Goal: Task Accomplishment & Management: Manage account settings

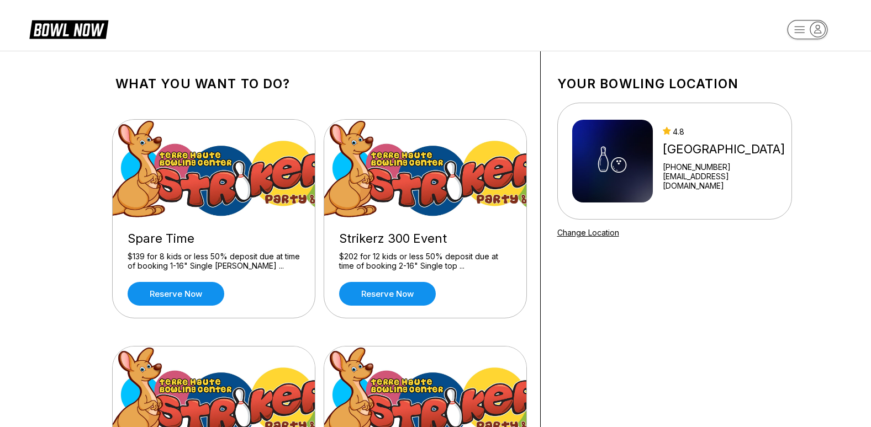
click at [810, 35] on rect "button" at bounding box center [807, 29] width 40 height 19
click at [793, 64] on div "Log In / Sign Up" at bounding box center [807, 62] width 77 height 19
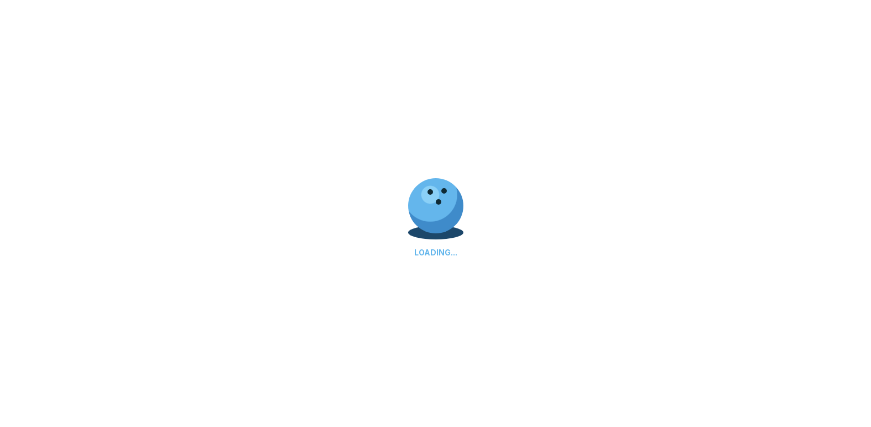
select select "**"
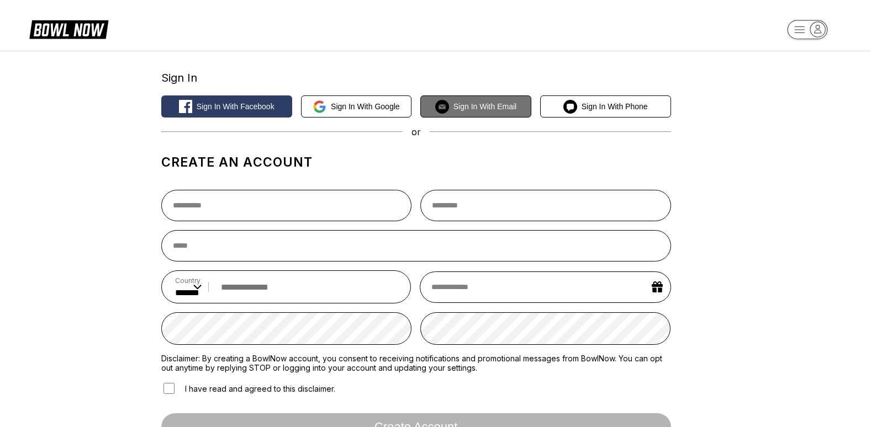
click at [475, 113] on button "Sign in with Email" at bounding box center [475, 107] width 111 height 22
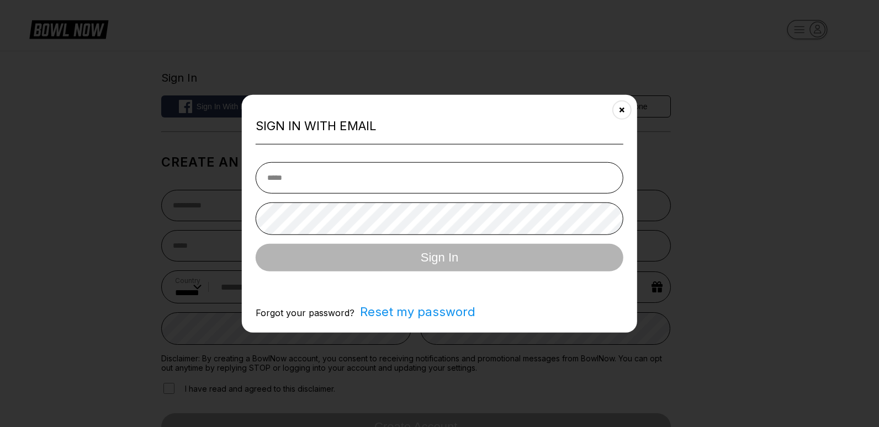
click at [358, 178] on input "email" at bounding box center [440, 177] width 368 height 31
type input "**********"
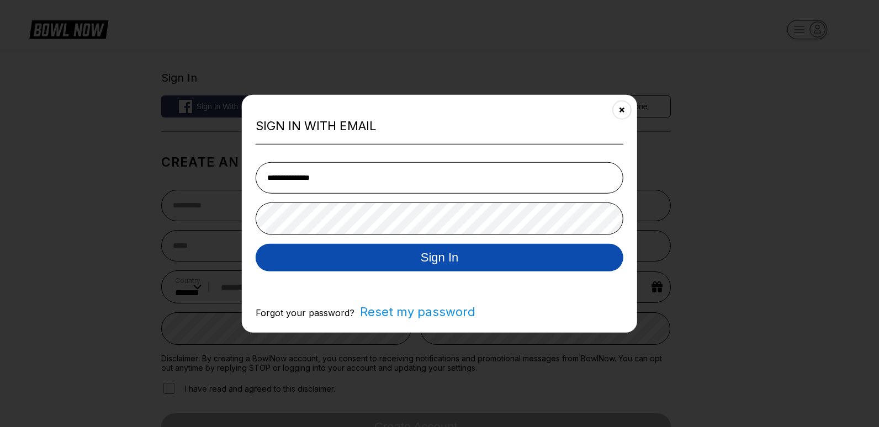
click at [415, 257] on button "Sign In" at bounding box center [440, 257] width 368 height 28
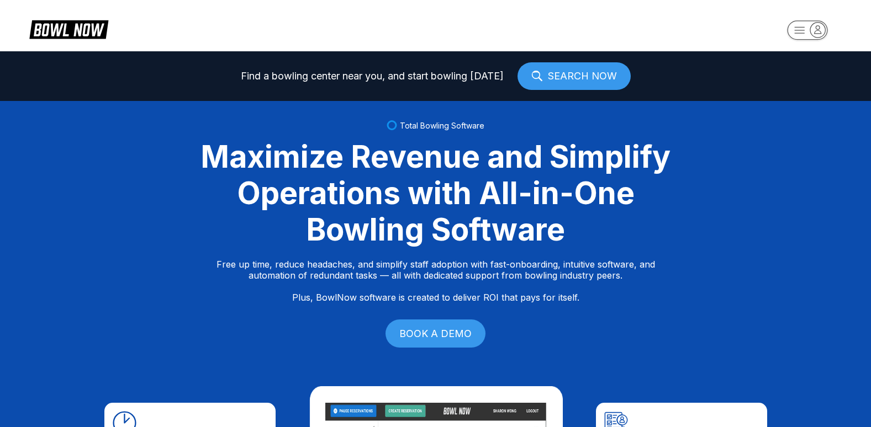
click at [806, 29] on rect "button" at bounding box center [807, 29] width 40 height 19
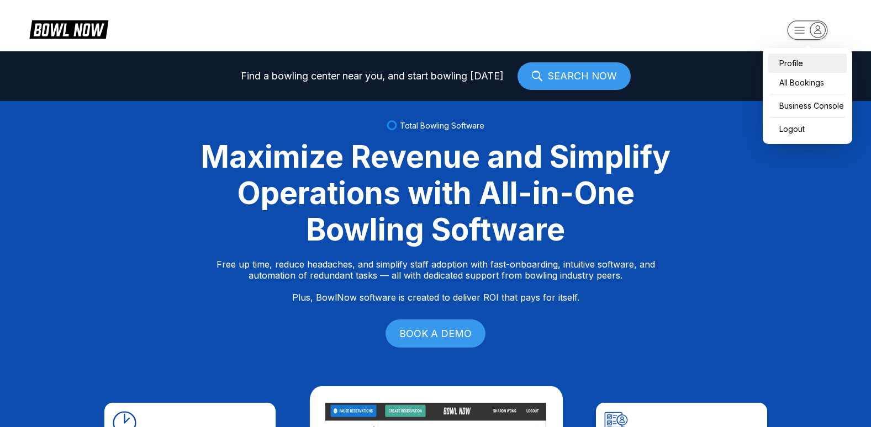
click at [797, 60] on div "Profile" at bounding box center [807, 63] width 78 height 19
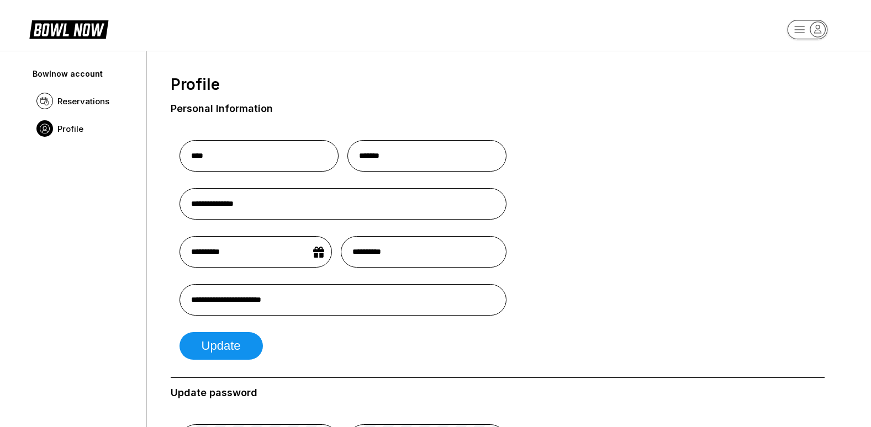
click at [815, 30] on icon "button" at bounding box center [817, 29] width 15 height 15
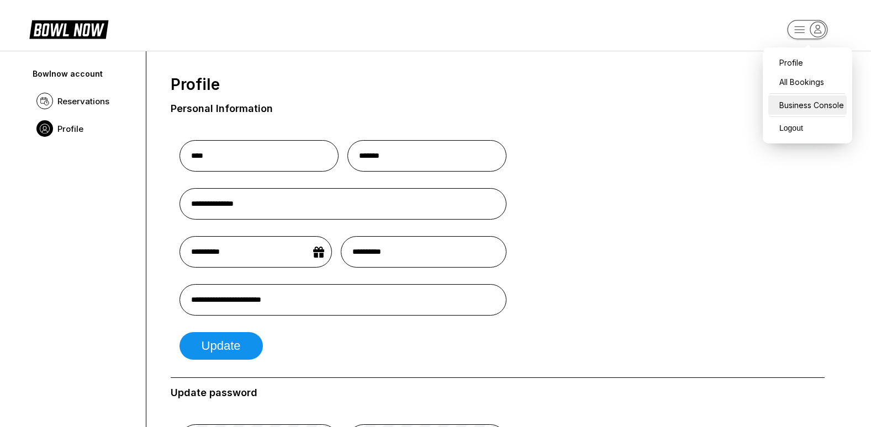
click at [802, 103] on div "Business Console" at bounding box center [807, 105] width 78 height 19
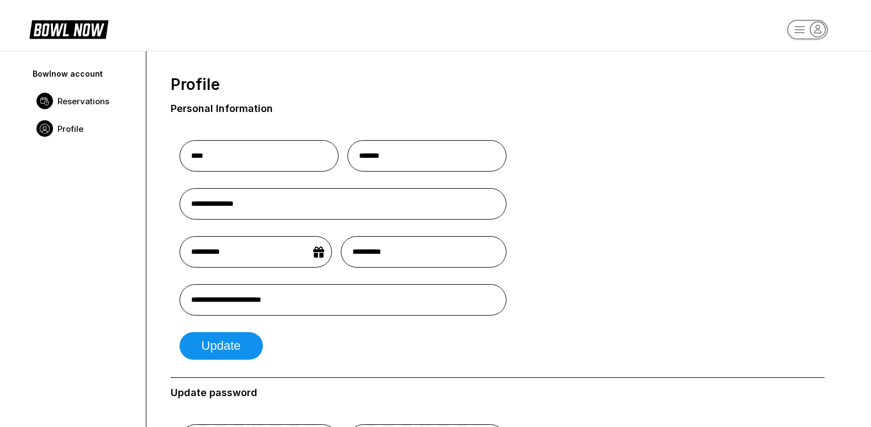
click at [83, 99] on span "Reservations" at bounding box center [83, 101] width 52 height 10
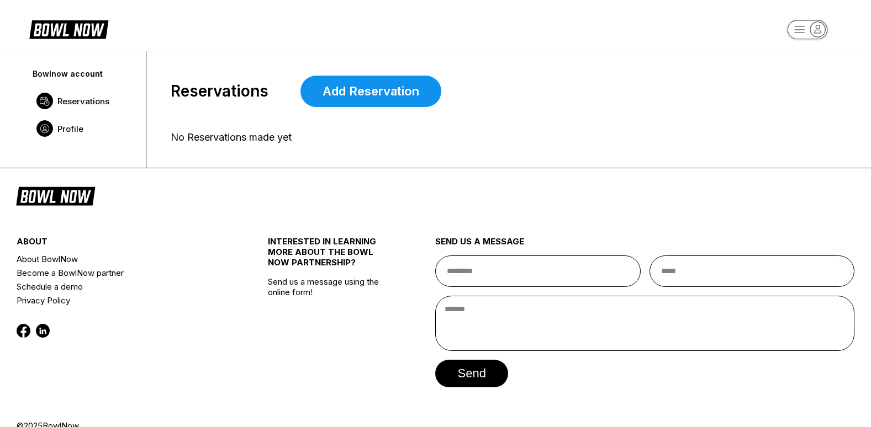
click at [73, 126] on span "Profile" at bounding box center [70, 129] width 26 height 10
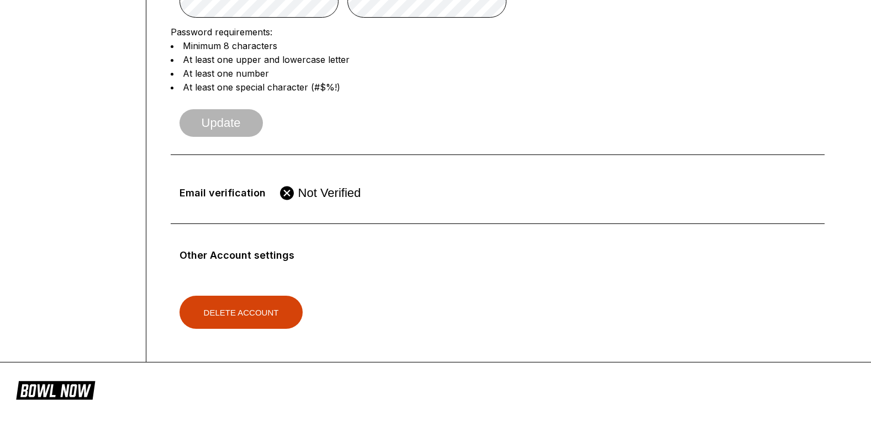
scroll to position [442, 0]
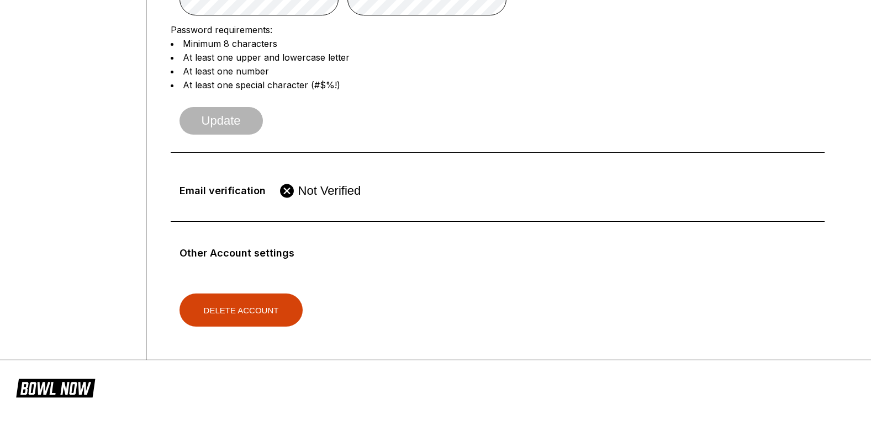
click at [287, 194] on icon at bounding box center [287, 191] width 14 height 14
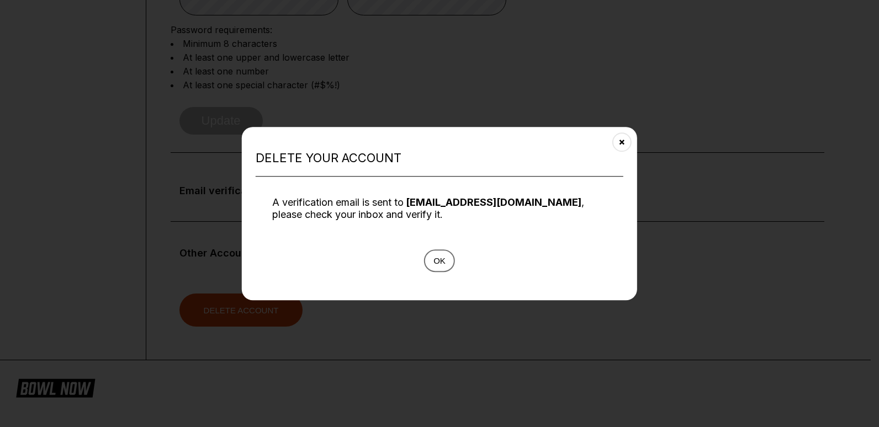
click at [444, 261] on button "Ok" at bounding box center [439, 261] width 31 height 23
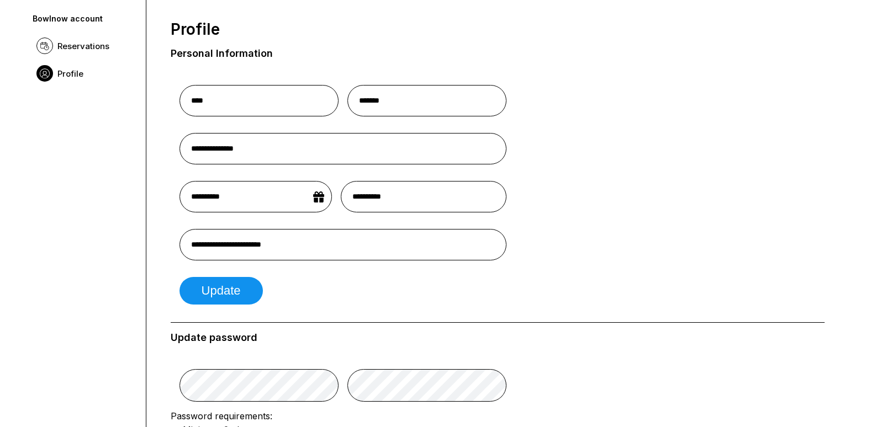
scroll to position [0, 0]
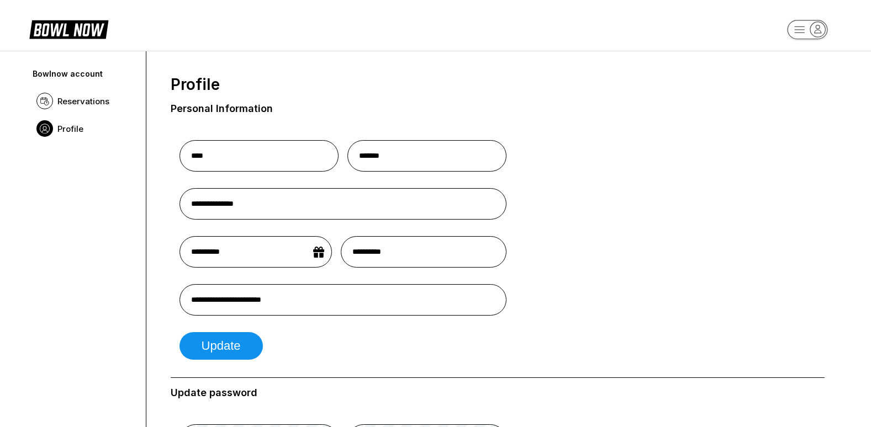
click at [818, 33] on icon "button" at bounding box center [817, 29] width 15 height 15
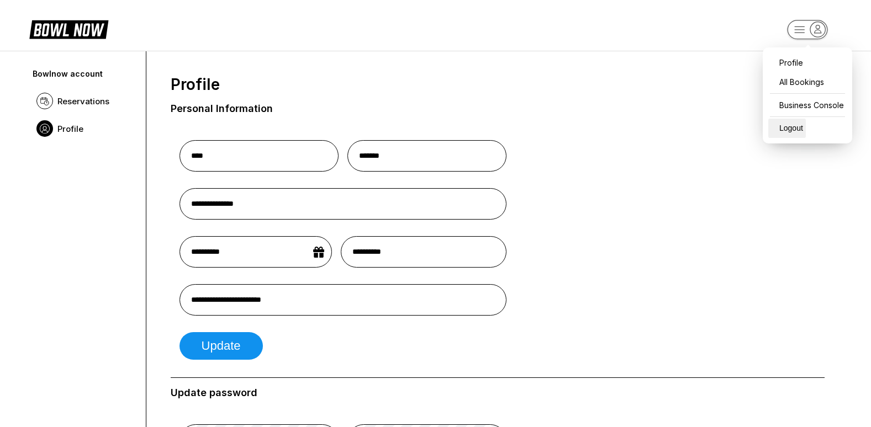
click at [792, 128] on div "Logout" at bounding box center [787, 128] width 38 height 19
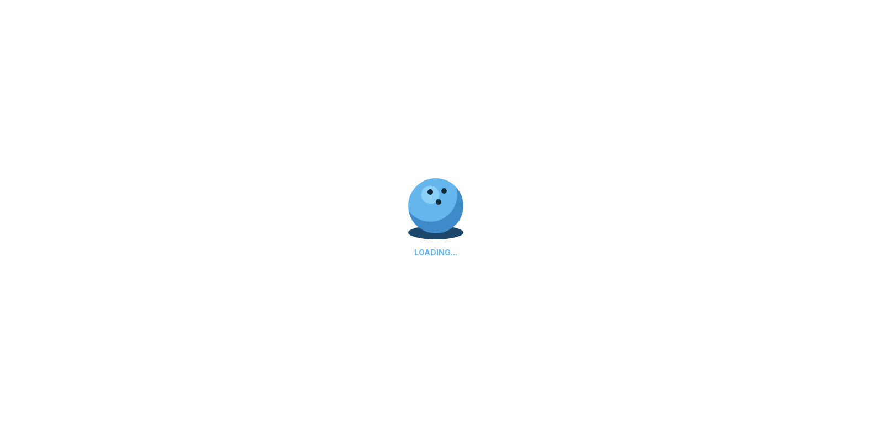
select select "**"
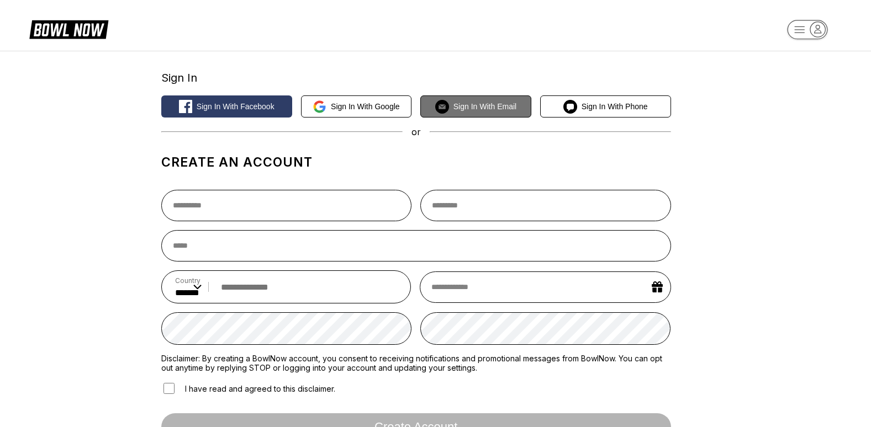
click at [485, 110] on span "Sign in with Email" at bounding box center [484, 106] width 63 height 9
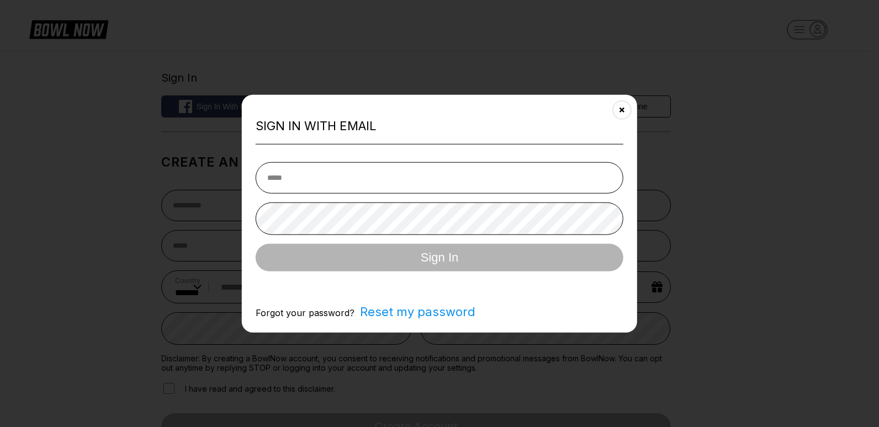
click at [294, 181] on input "email" at bounding box center [440, 177] width 368 height 31
type input "**********"
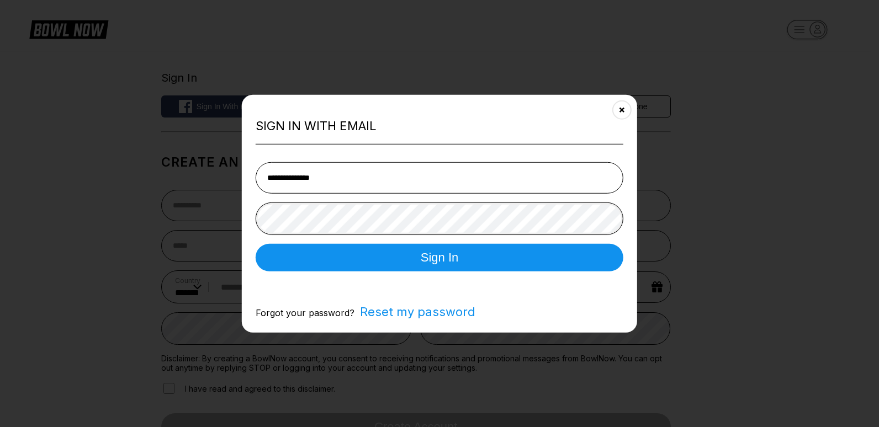
click at [256, 243] on button "Sign In" at bounding box center [440, 257] width 368 height 28
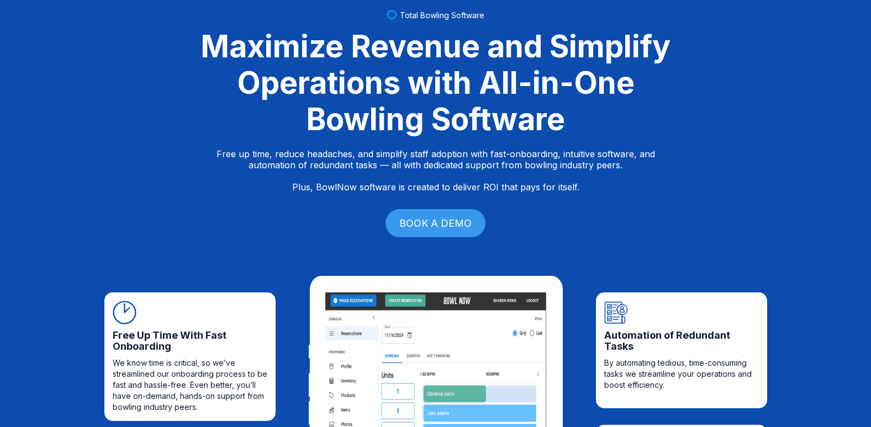
scroll to position [331, 0]
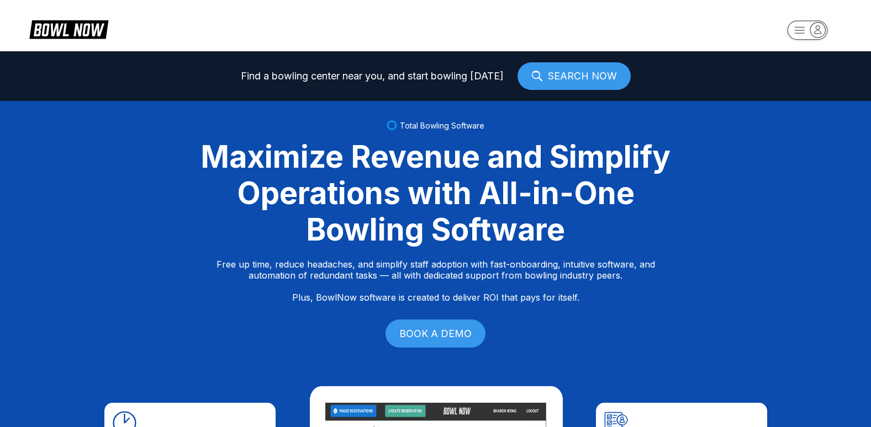
click at [813, 31] on icon "button" at bounding box center [817, 29] width 15 height 15
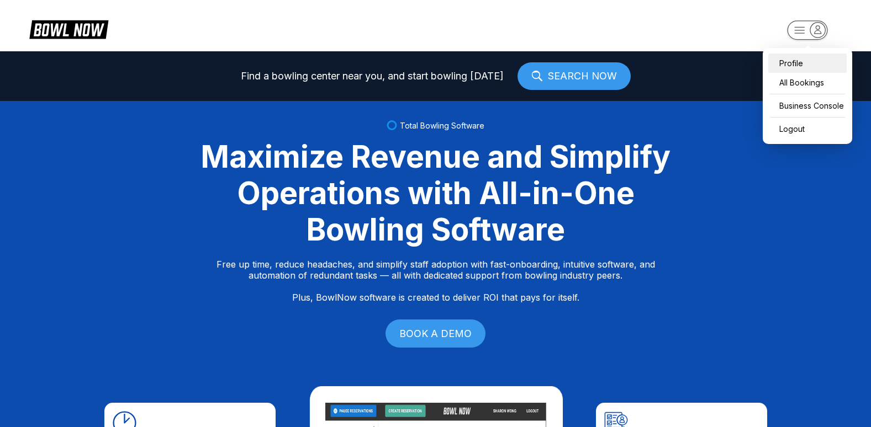
click at [795, 66] on div "Profile" at bounding box center [807, 63] width 78 height 19
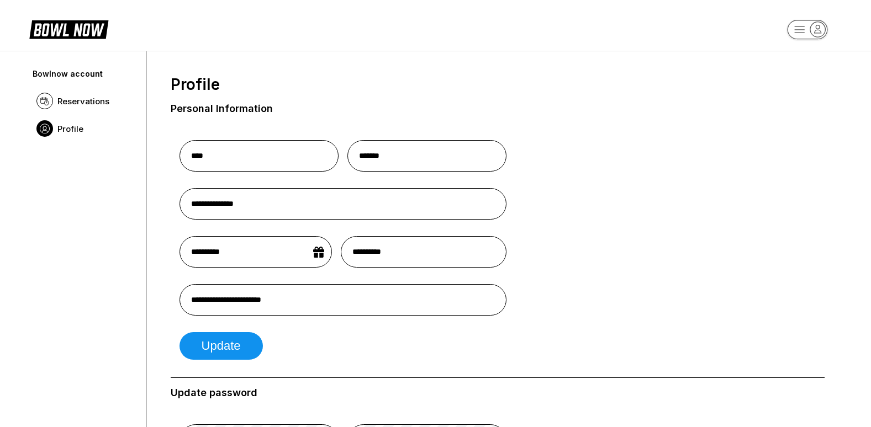
click at [813, 29] on icon "button" at bounding box center [817, 29] width 15 height 15
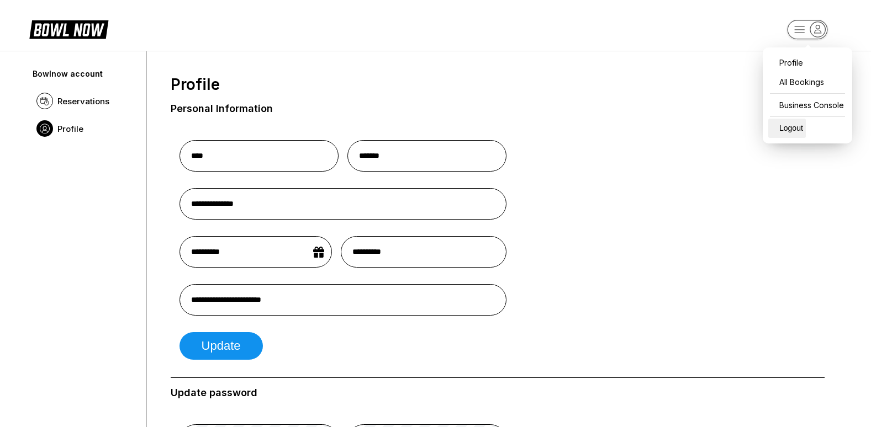
click at [799, 130] on div "Logout" at bounding box center [787, 128] width 38 height 19
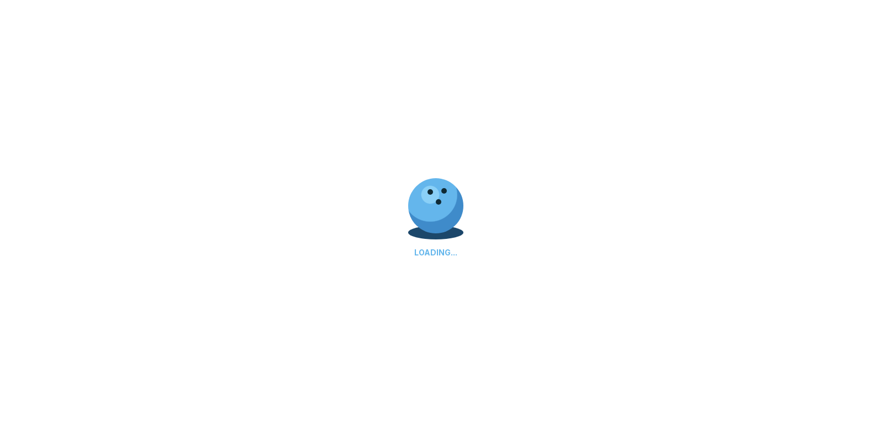
select select "**"
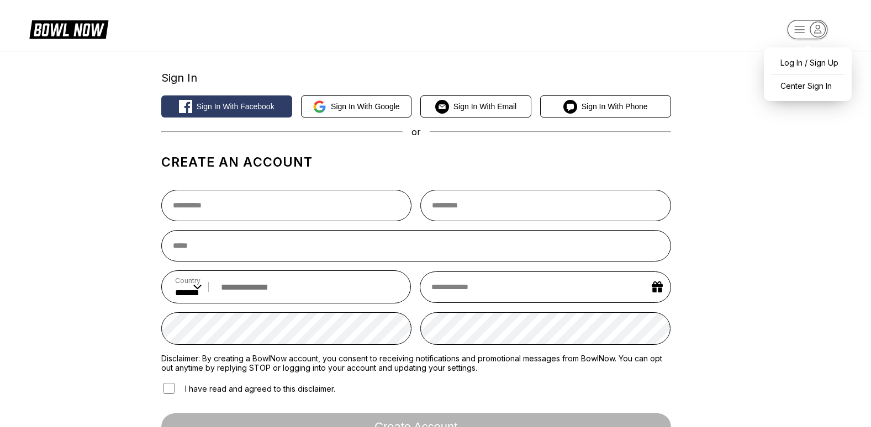
click at [802, 29] on rect "button" at bounding box center [807, 29] width 40 height 19
click at [802, 86] on div "Center Sign In" at bounding box center [807, 85] width 77 height 19
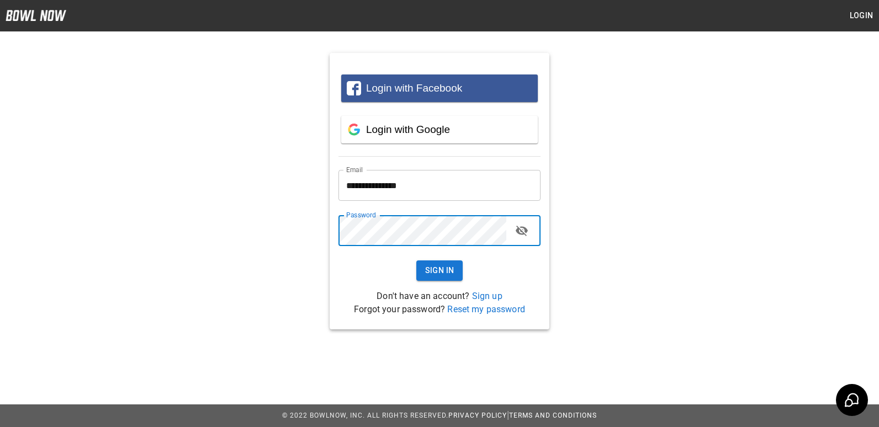
click at [416, 261] on button "Sign In" at bounding box center [439, 271] width 47 height 20
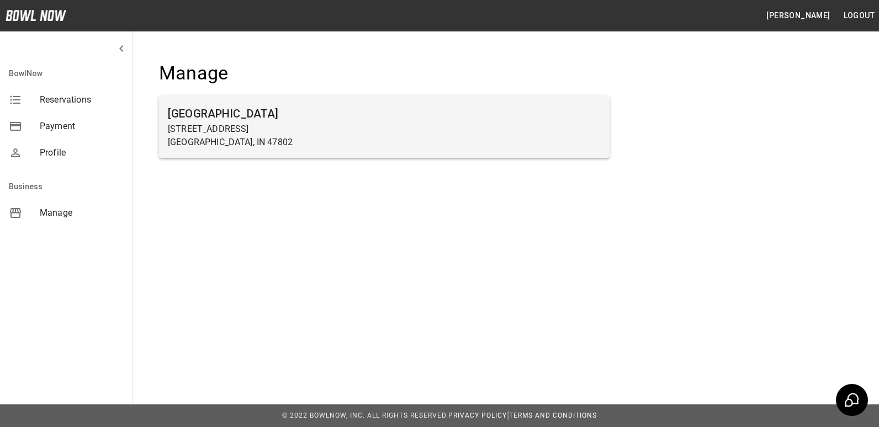
click at [215, 133] on p "[STREET_ADDRESS]" at bounding box center [384, 129] width 433 height 13
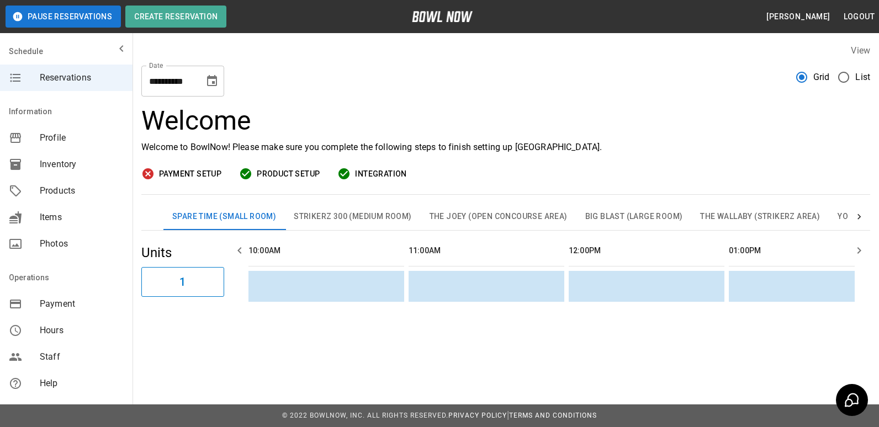
scroll to position [0, 961]
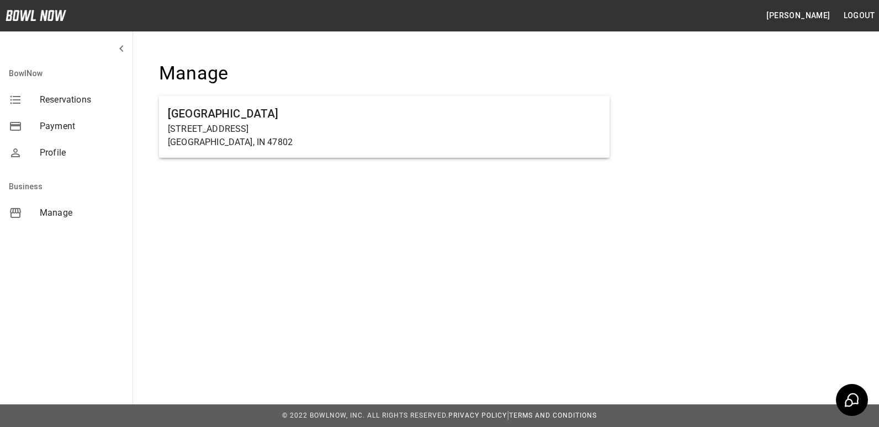
click at [54, 124] on span "Payment" at bounding box center [82, 126] width 84 height 13
click at [50, 209] on span "Manage" at bounding box center [82, 213] width 84 height 13
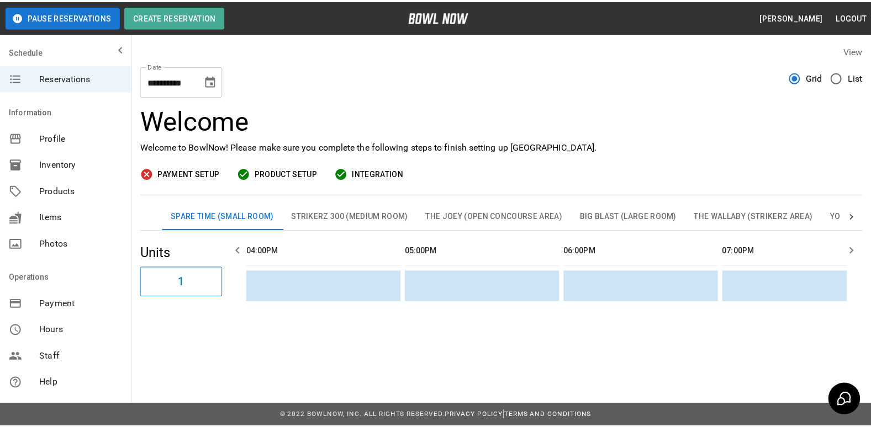
scroll to position [0, 961]
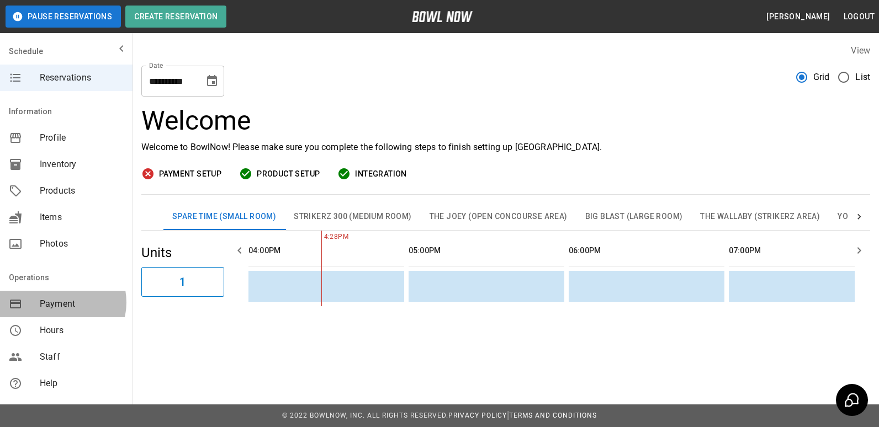
click at [59, 303] on span "Payment" at bounding box center [82, 304] width 84 height 13
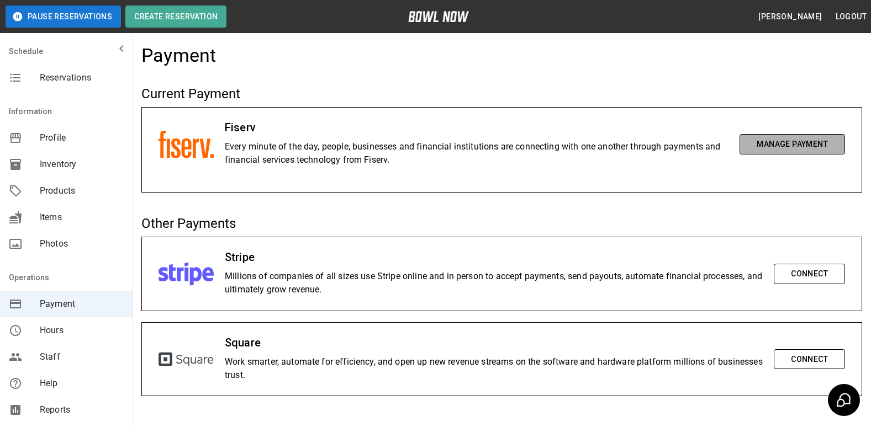
click at [800, 142] on button "Manage Payment" at bounding box center [791, 144] width 105 height 20
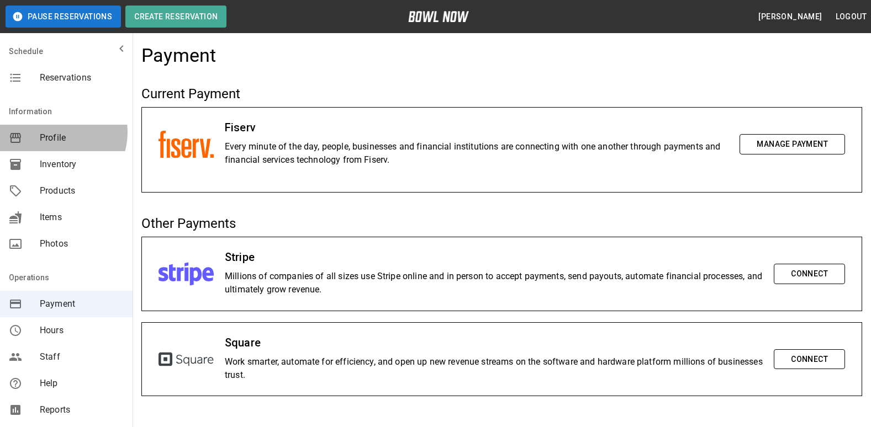
click at [56, 133] on span "Profile" at bounding box center [82, 137] width 84 height 13
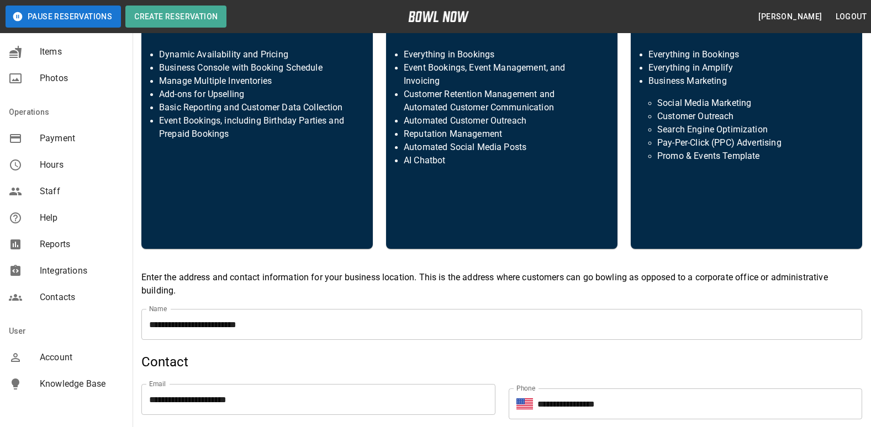
scroll to position [195, 0]
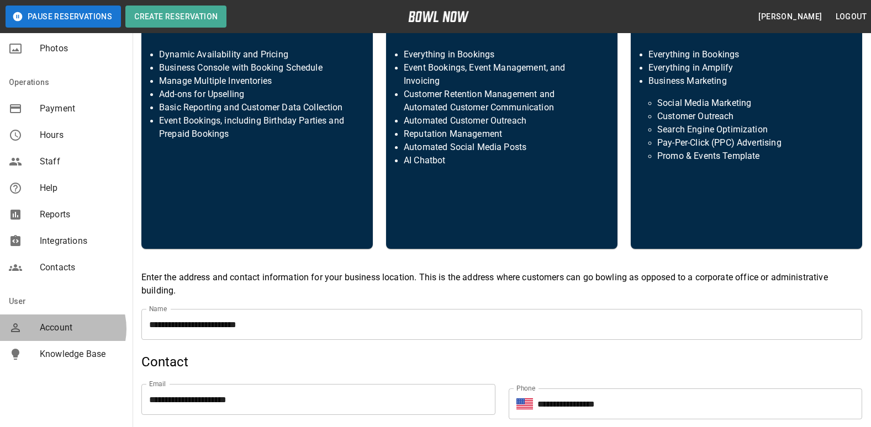
click at [57, 329] on span "Account" at bounding box center [82, 327] width 84 height 13
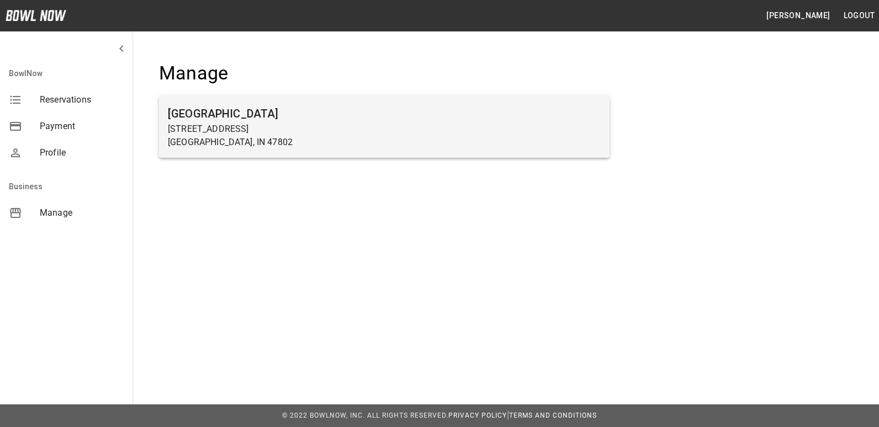
click at [238, 130] on p "600 E Springhill Dr" at bounding box center [384, 129] width 433 height 13
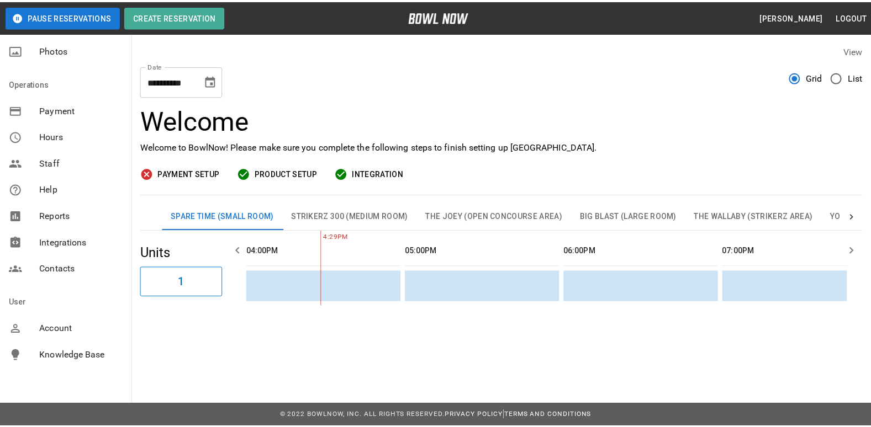
scroll to position [195, 0]
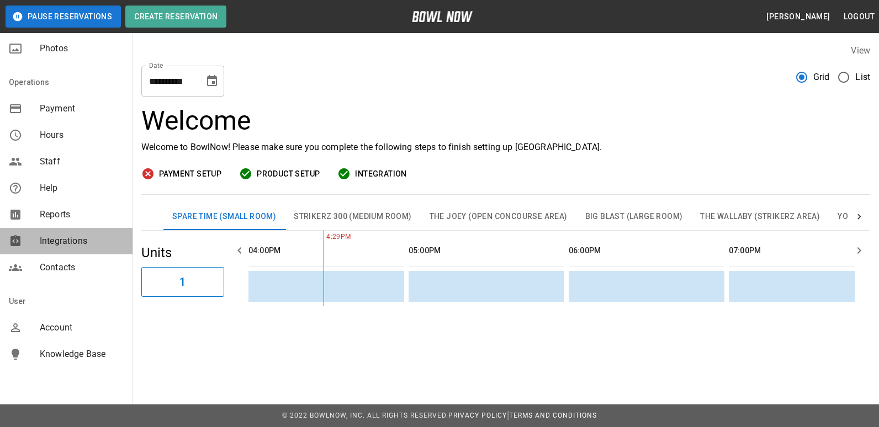
click at [72, 237] on span "Integrations" at bounding box center [82, 241] width 84 height 13
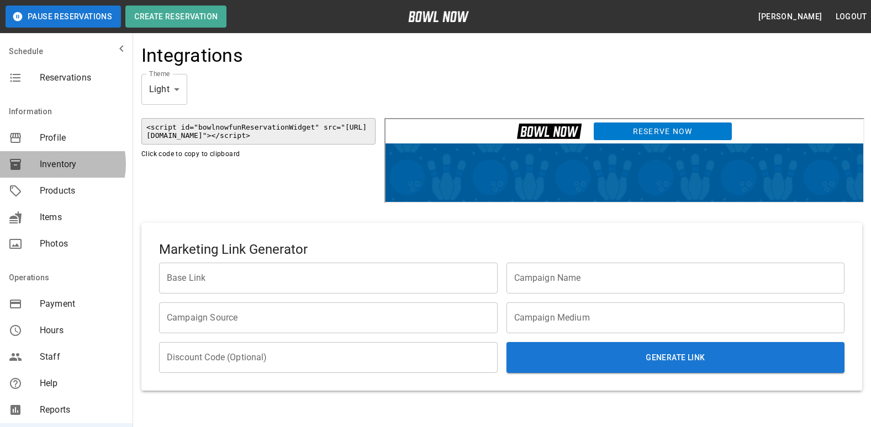
click at [47, 164] on span "Inventory" at bounding box center [82, 164] width 84 height 13
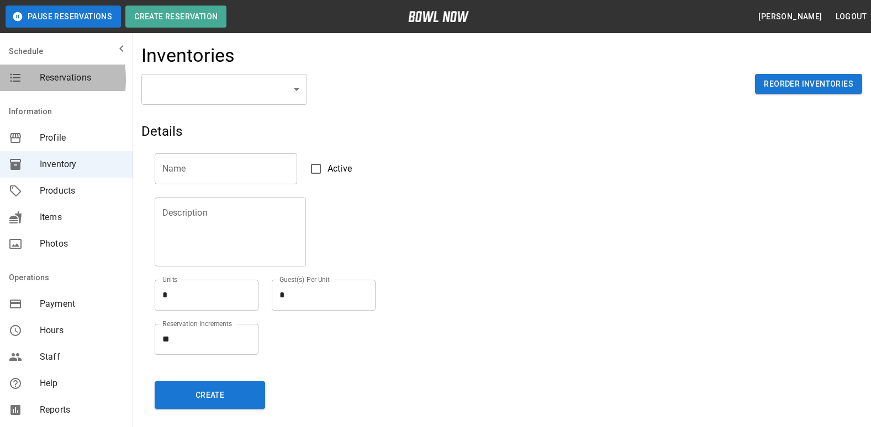
click at [10, 80] on icon "mailbox folders" at bounding box center [15, 77] width 13 height 13
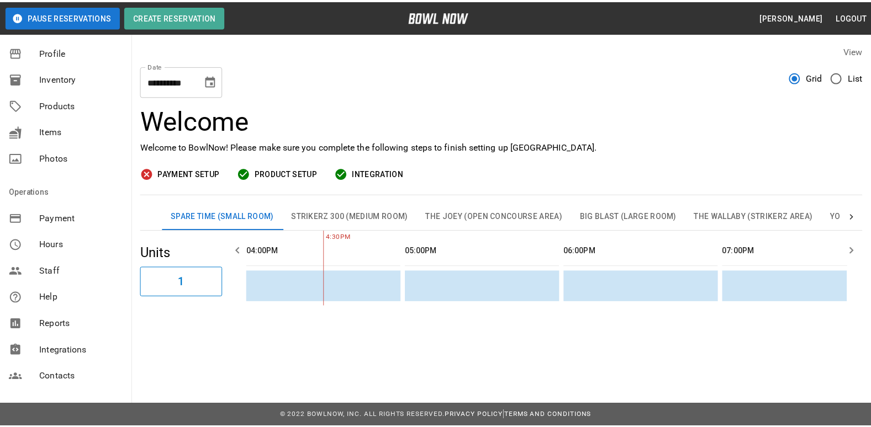
scroll to position [110, 0]
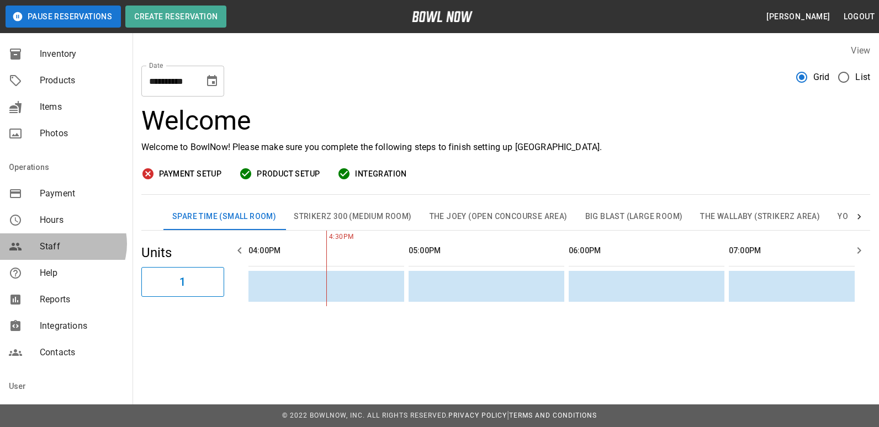
click at [61, 244] on span "Staff" at bounding box center [82, 246] width 84 height 13
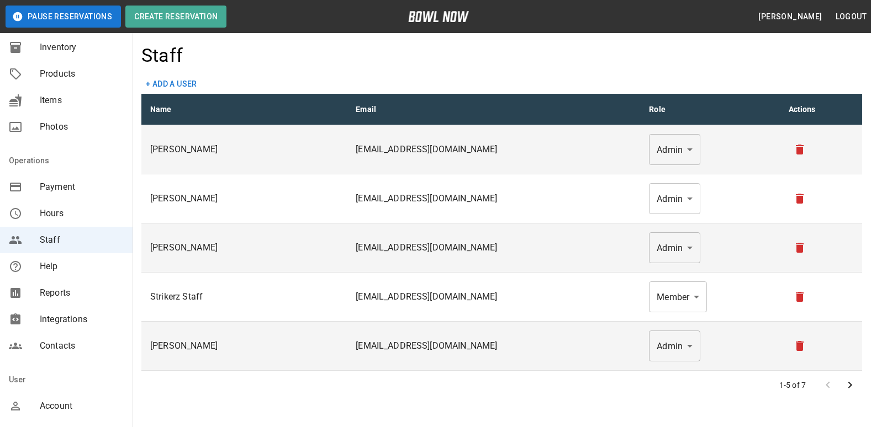
scroll to position [166, 0]
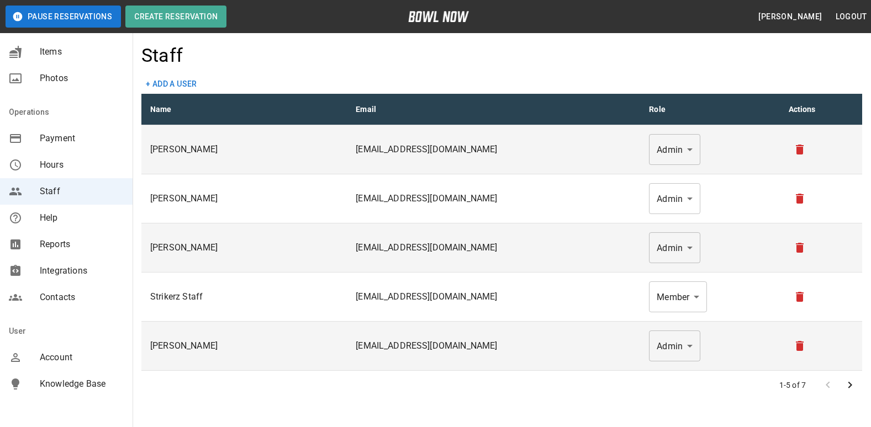
click at [63, 381] on span "Knowledge Base" at bounding box center [82, 384] width 84 height 13
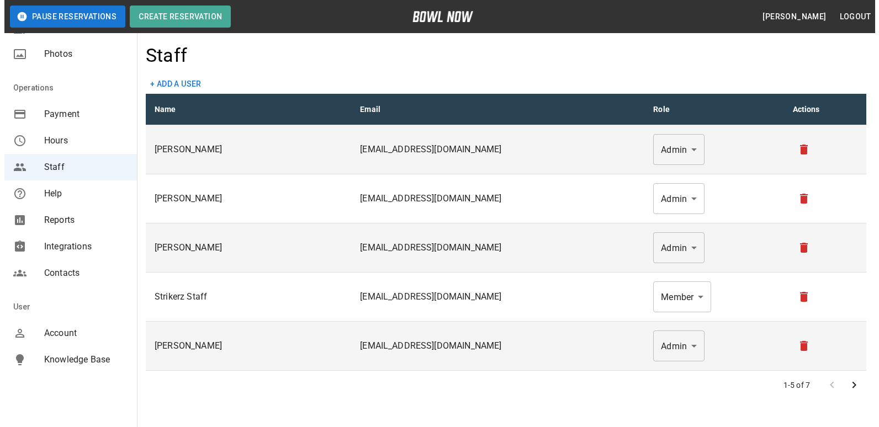
scroll to position [195, 0]
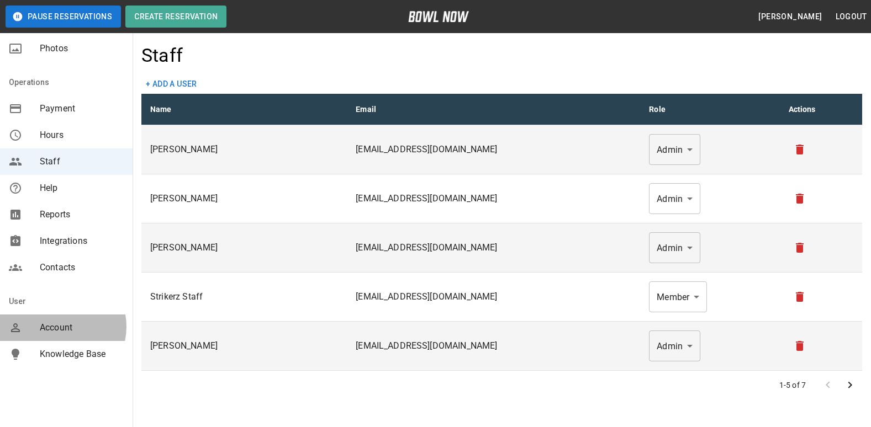
drag, startPoint x: 59, startPoint y: 327, endPoint x: 64, endPoint y: 325, distance: 5.9
click at [61, 326] on span "Account" at bounding box center [82, 327] width 84 height 13
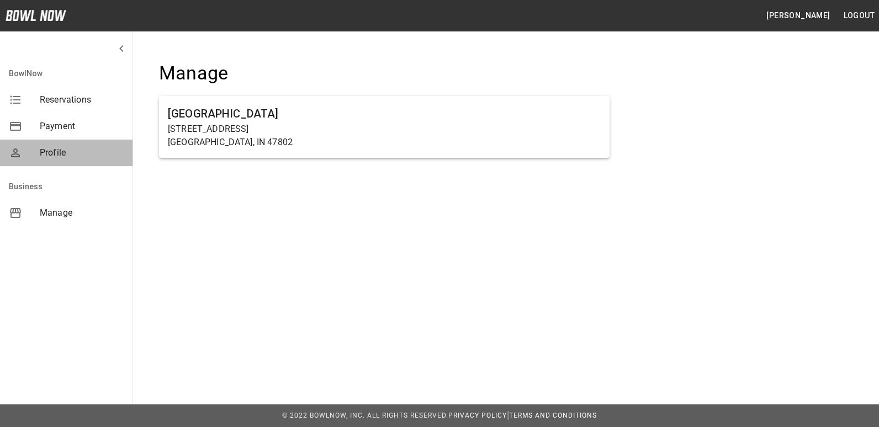
click at [57, 149] on span "Profile" at bounding box center [82, 152] width 84 height 13
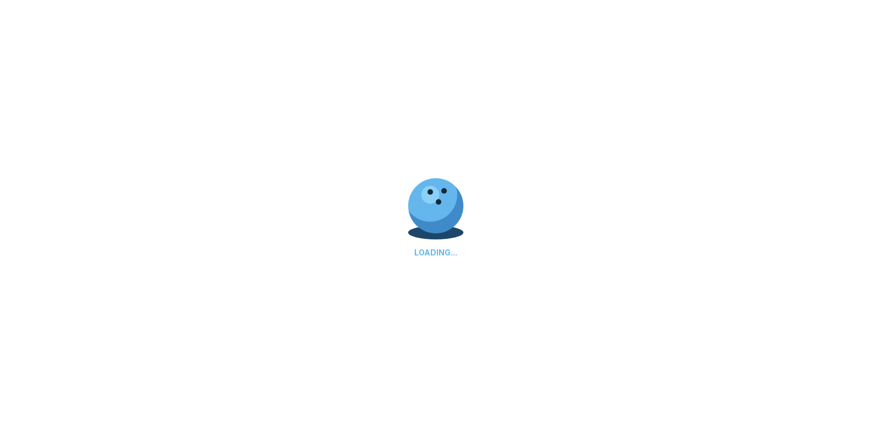
select select "**"
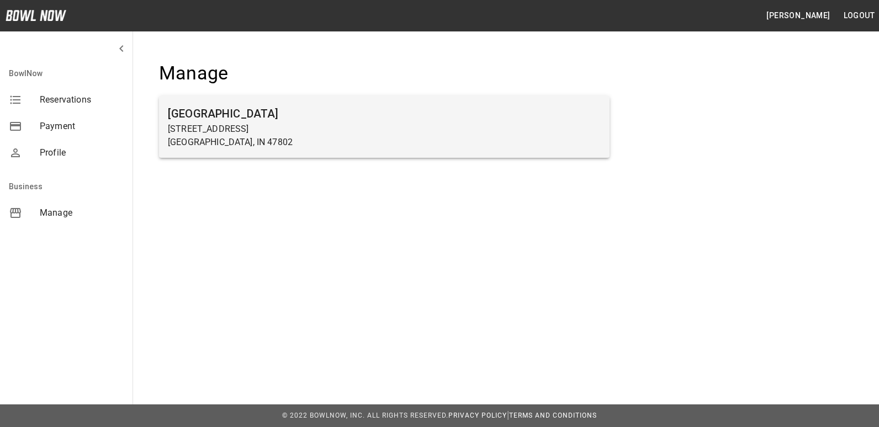
click at [197, 126] on p "[STREET_ADDRESS]" at bounding box center [384, 129] width 433 height 13
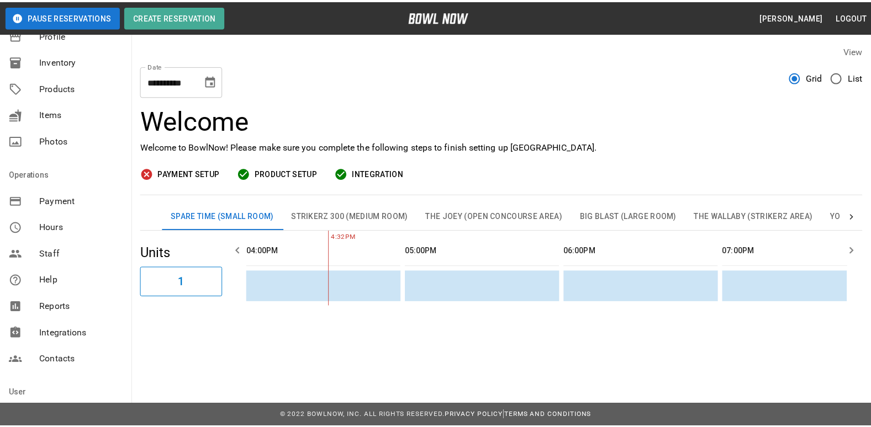
scroll to position [110, 0]
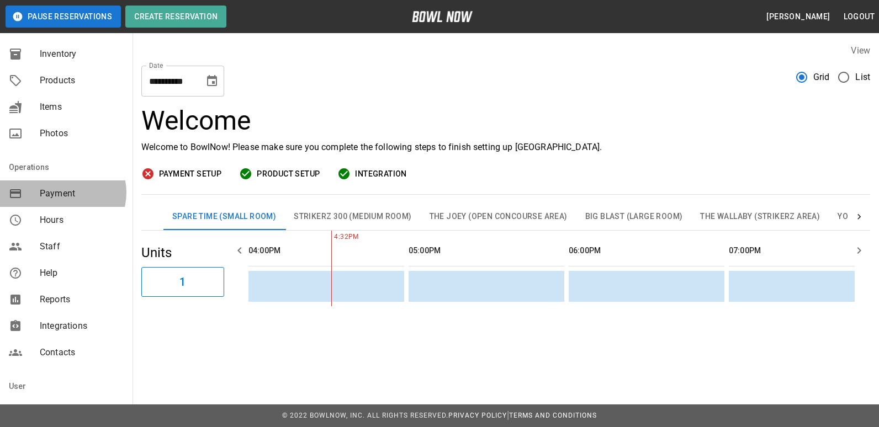
click at [62, 193] on span "Payment" at bounding box center [82, 193] width 84 height 13
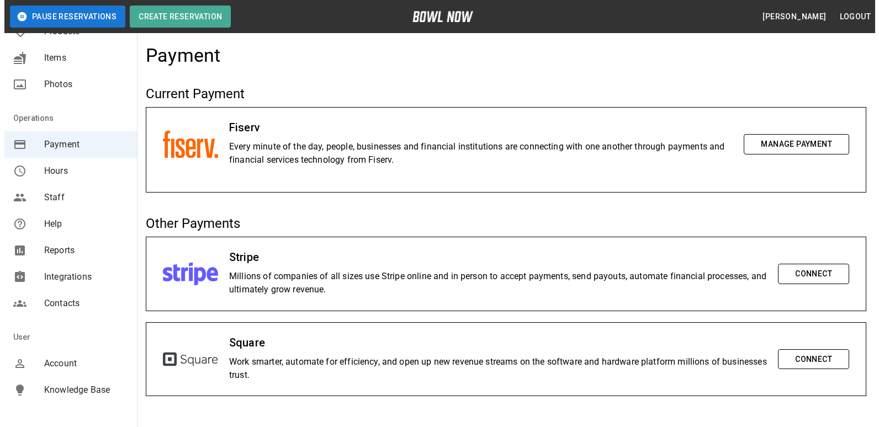
scroll to position [166, 0]
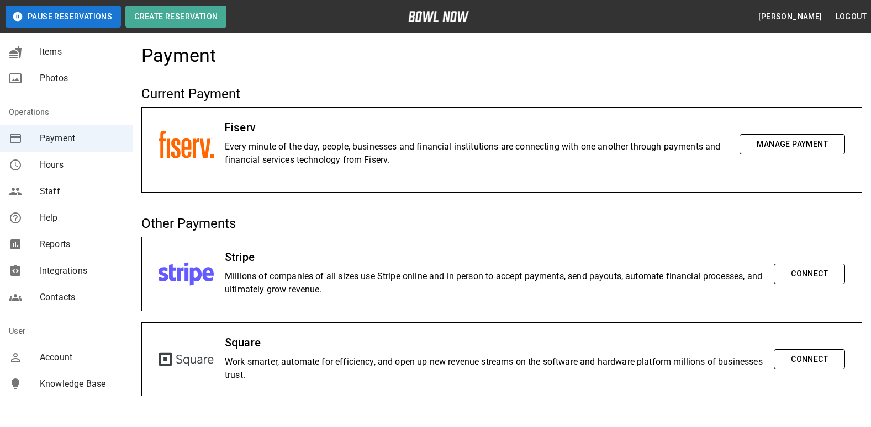
click at [60, 294] on span "Contacts" at bounding box center [82, 297] width 84 height 13
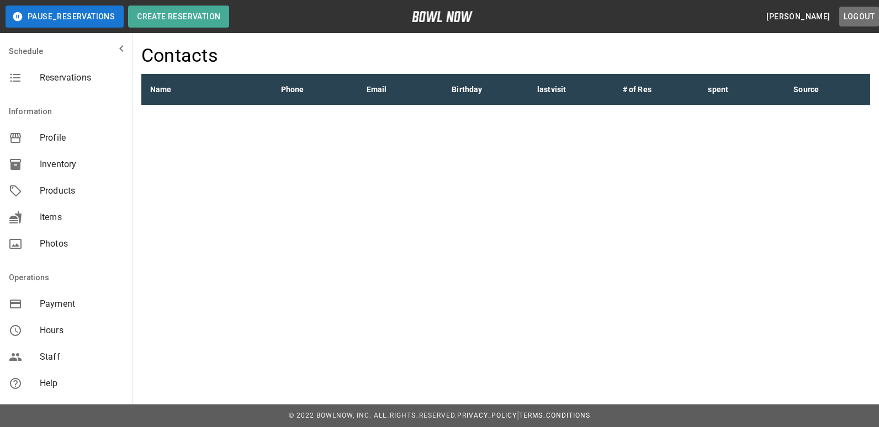
click at [857, 12] on button "logout" at bounding box center [859, 17] width 40 height 20
